Goal: Task Accomplishment & Management: Use online tool/utility

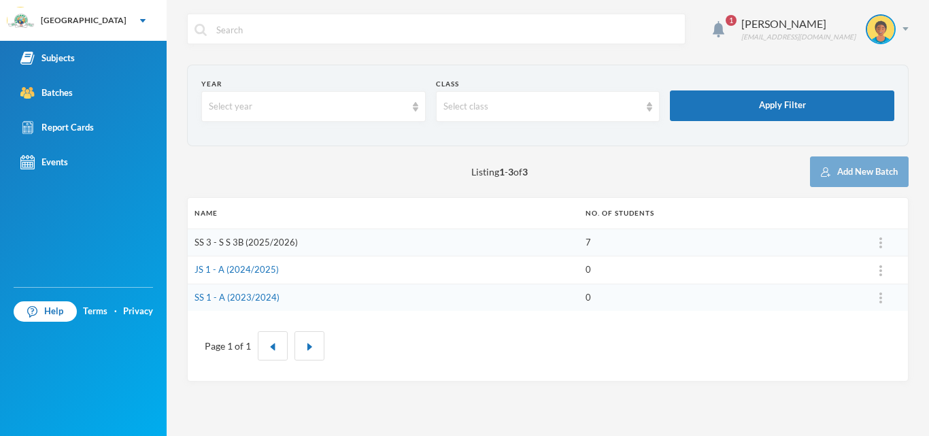
click at [251, 239] on link "SS 3 - S S 3B (2025/2026)" at bounding box center [245, 242] width 103 height 11
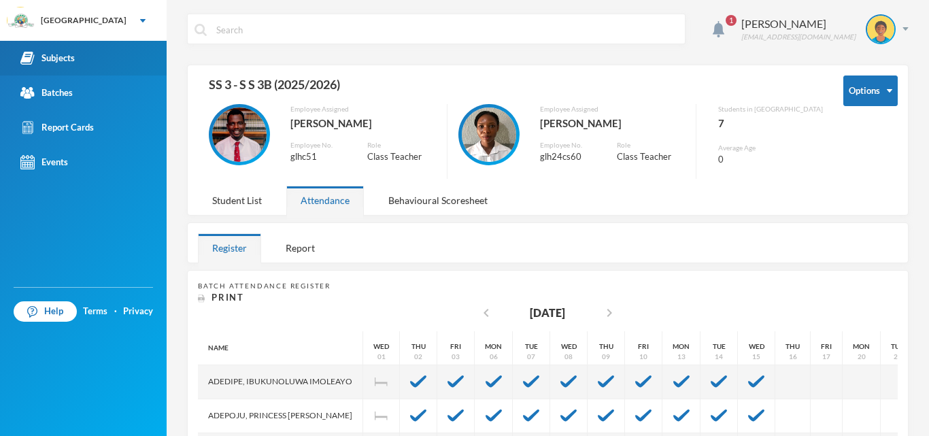
click at [69, 58] on div "Subjects" at bounding box center [47, 58] width 54 height 14
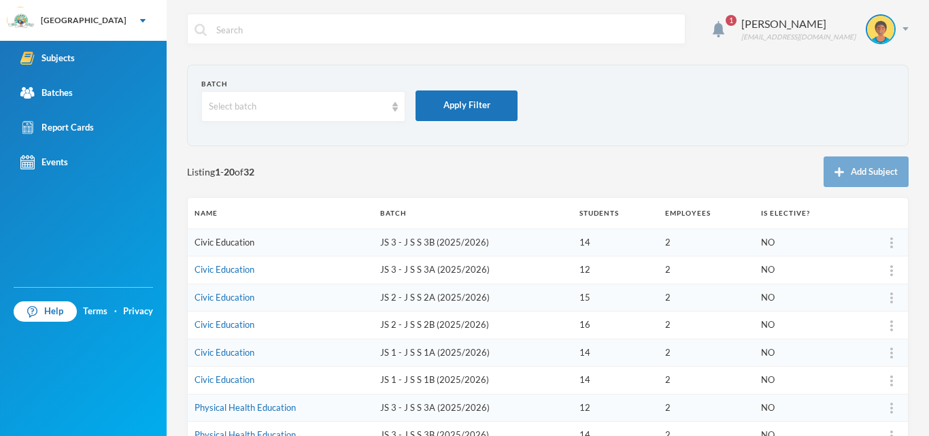
click at [233, 242] on link "Civic Education" at bounding box center [224, 242] width 60 height 11
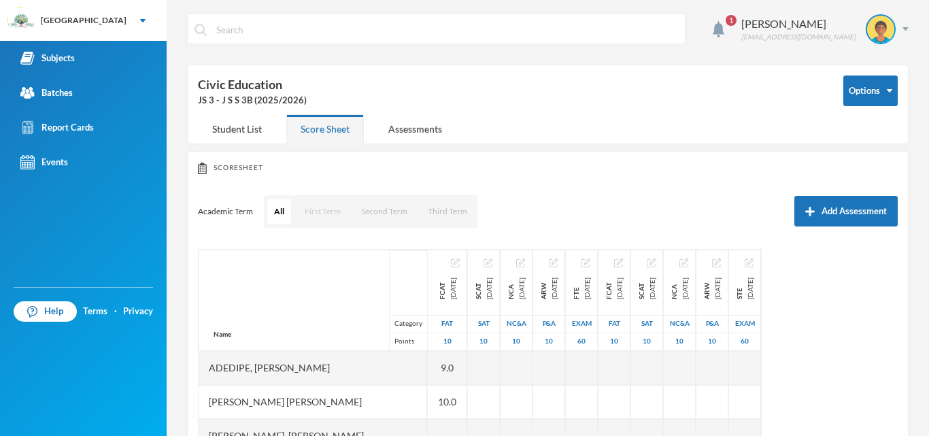
click at [312, 213] on button "First Term" at bounding box center [323, 212] width 50 height 26
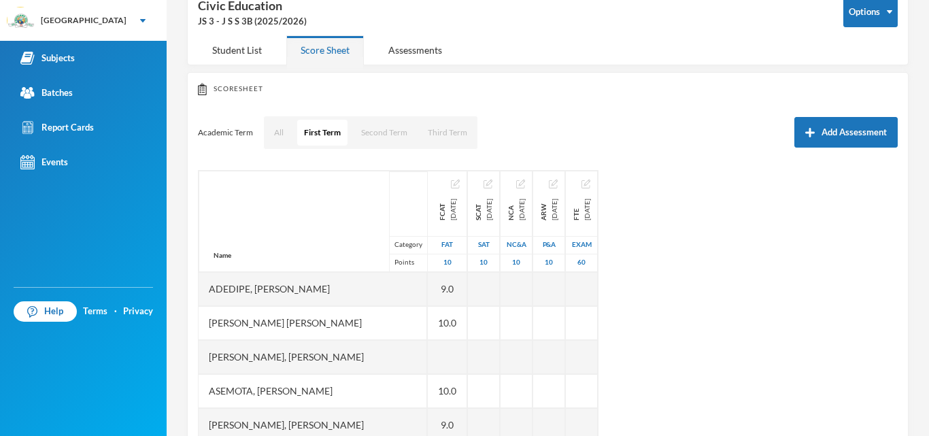
scroll to position [80, 0]
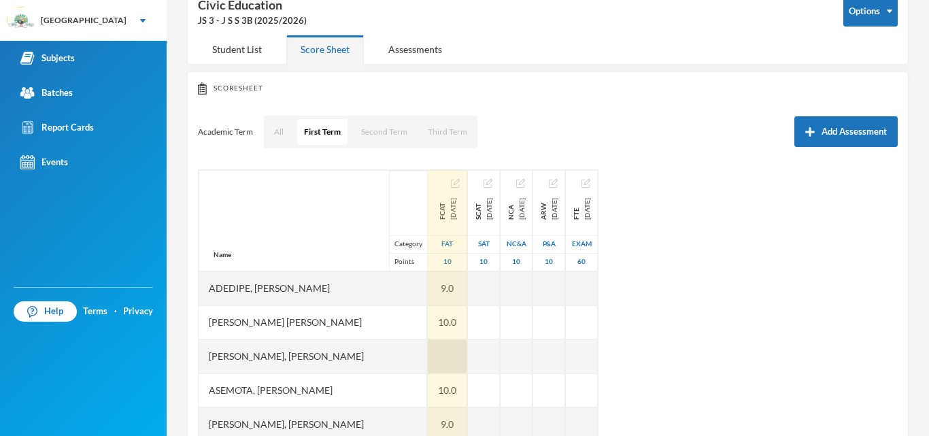
click at [428, 357] on div at bounding box center [447, 356] width 39 height 34
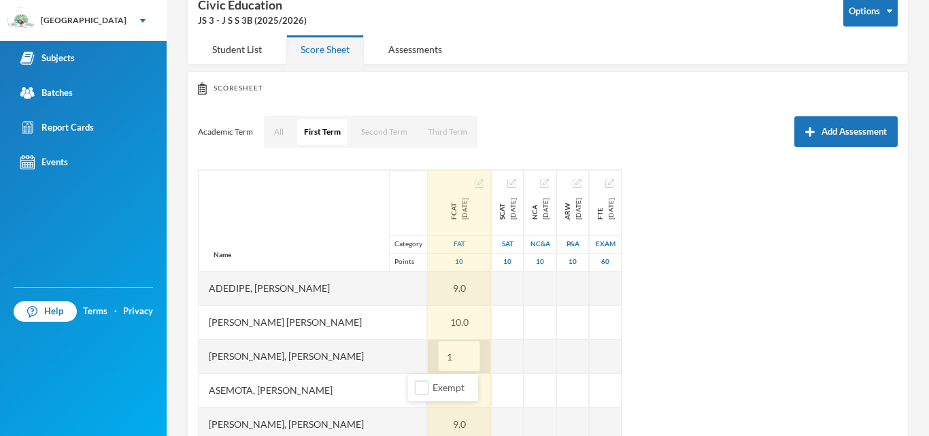
type input "10"
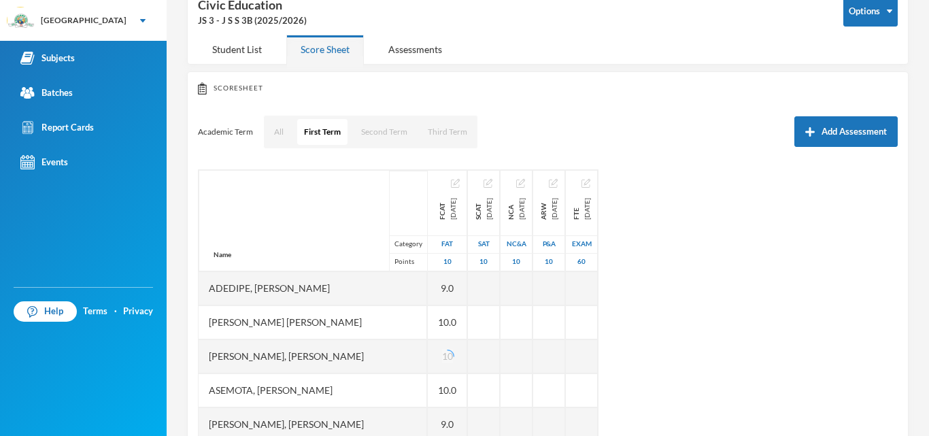
click at [706, 323] on div "Name Category Points Adedipe, [PERSON_NAME], [PERSON_NAME], [PERSON_NAME] [PERS…" at bounding box center [548, 339] width 700 height 340
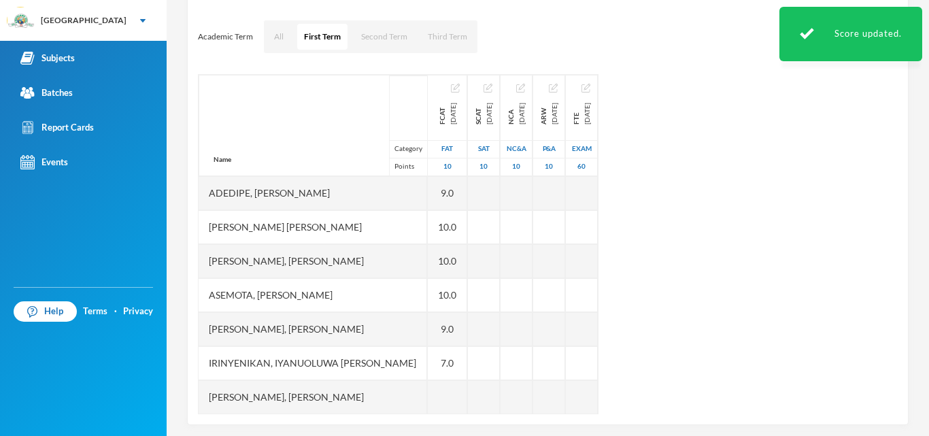
scroll to position [184, 0]
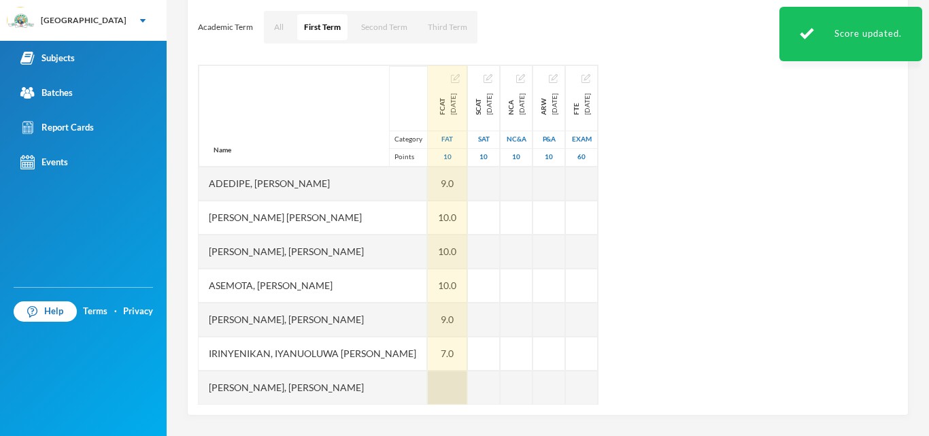
click at [428, 396] on div at bounding box center [447, 388] width 39 height 34
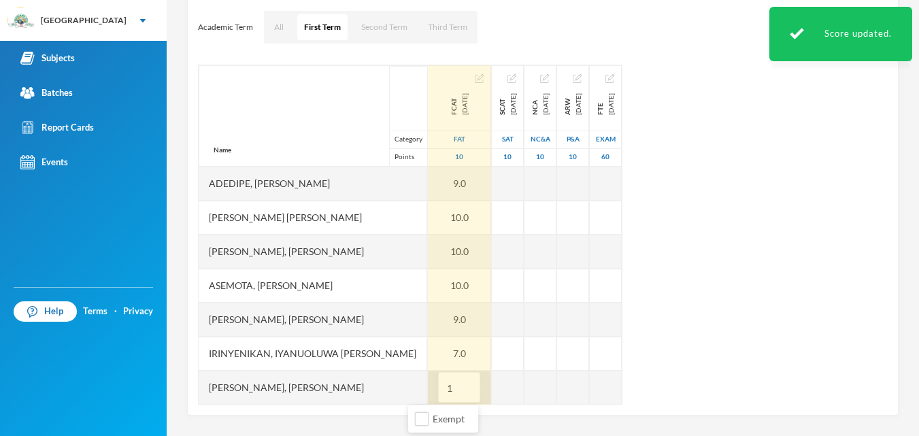
type input "10"
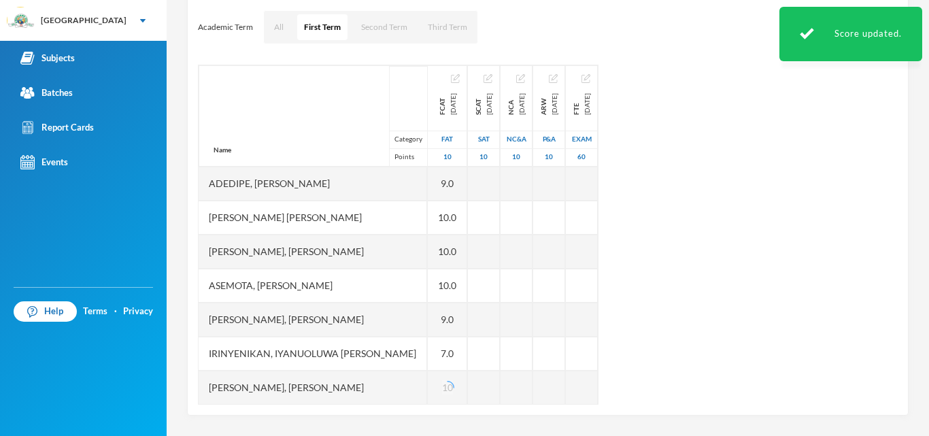
click at [256, 88] on div "Name Category Points" at bounding box center [313, 115] width 228 height 101
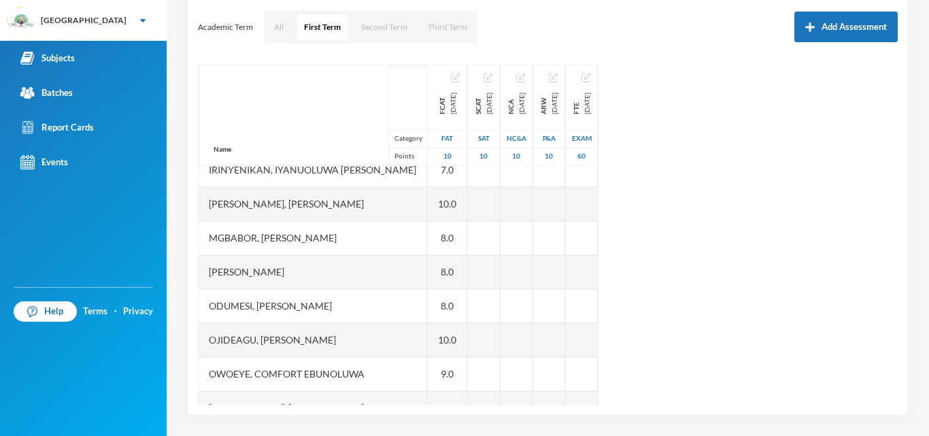
scroll to position [239, 0]
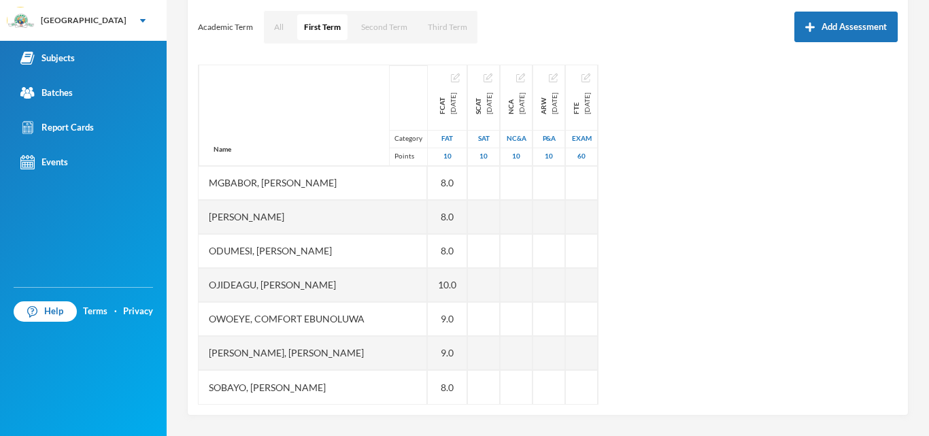
click at [235, 95] on div "Name Category Points" at bounding box center [313, 115] width 228 height 101
